Goal: Navigation & Orientation: Find specific page/section

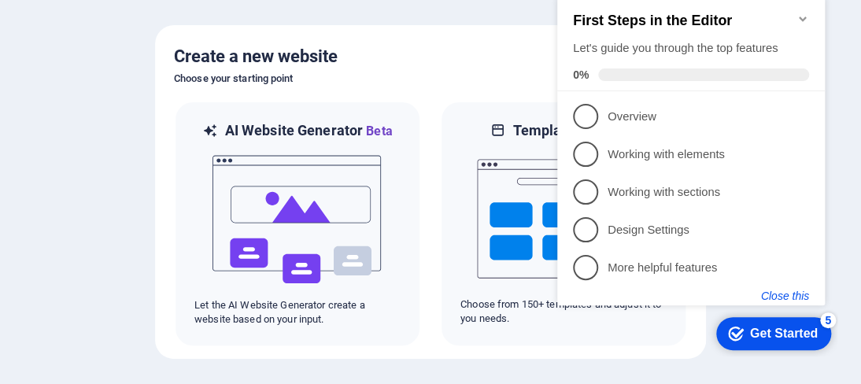
click at [781, 294] on button "Close this" at bounding box center [785, 296] width 48 height 13
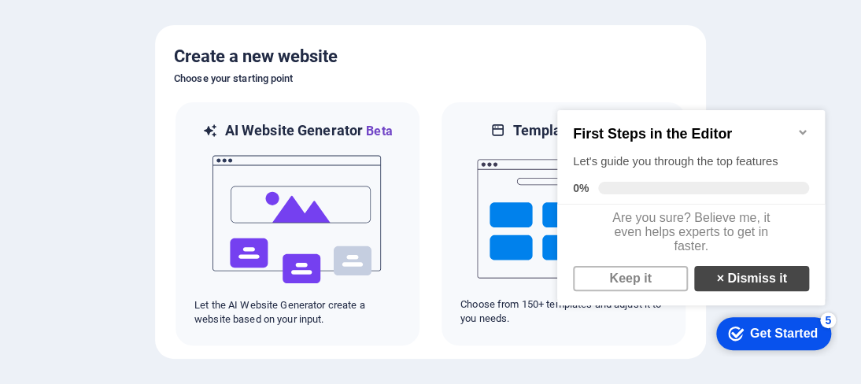
click at [735, 285] on link "× Dismiss it" at bounding box center [751, 278] width 115 height 25
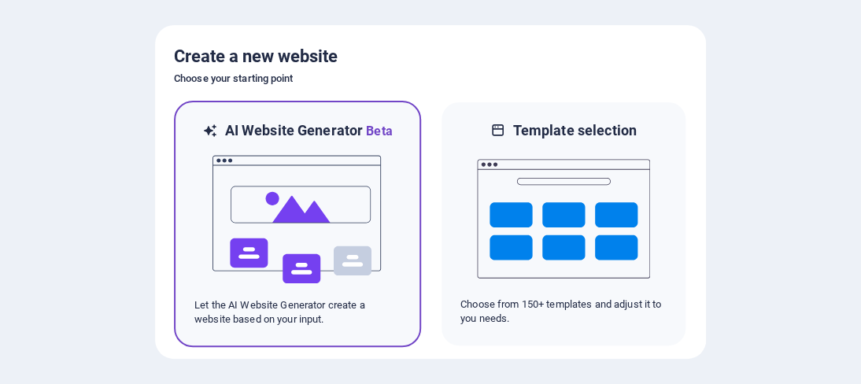
click at [401, 171] on div "AI Website Generator Beta Let the AI Website Generator create a website based o…" at bounding box center [297, 224] width 247 height 246
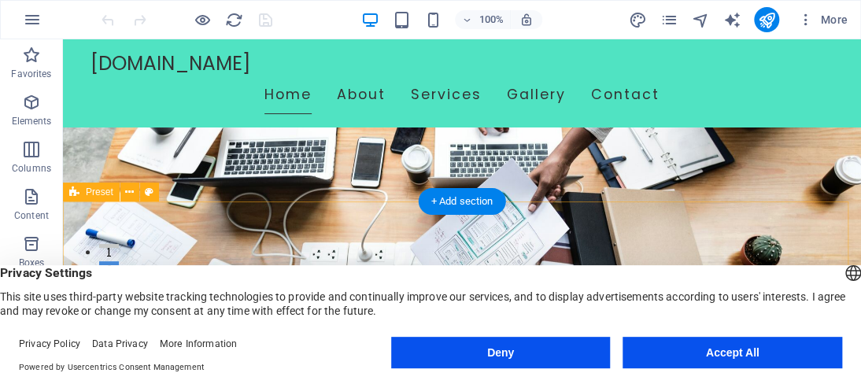
scroll to position [157, 0]
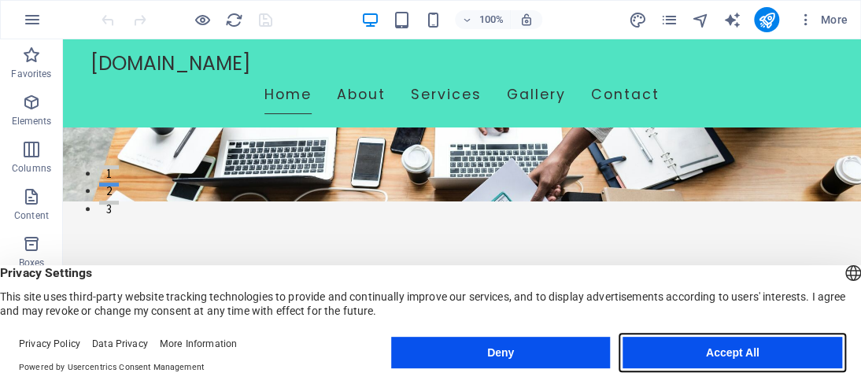
click at [743, 353] on button "Accept All" at bounding box center [733, 352] width 220 height 31
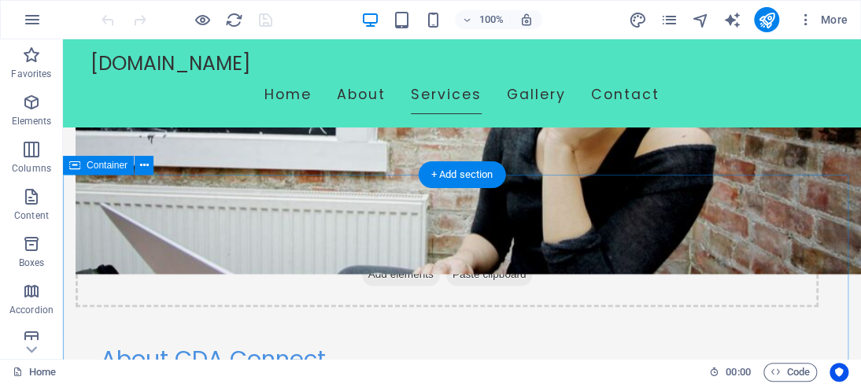
scroll to position [551, 0]
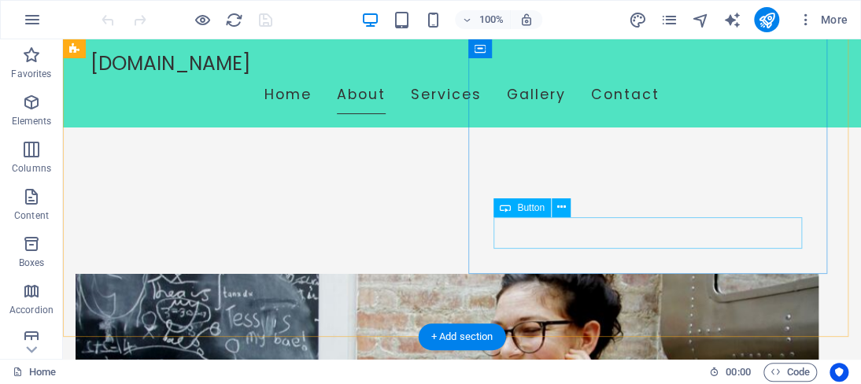
scroll to position [153, 0]
